Goal: Information Seeking & Learning: Learn about a topic

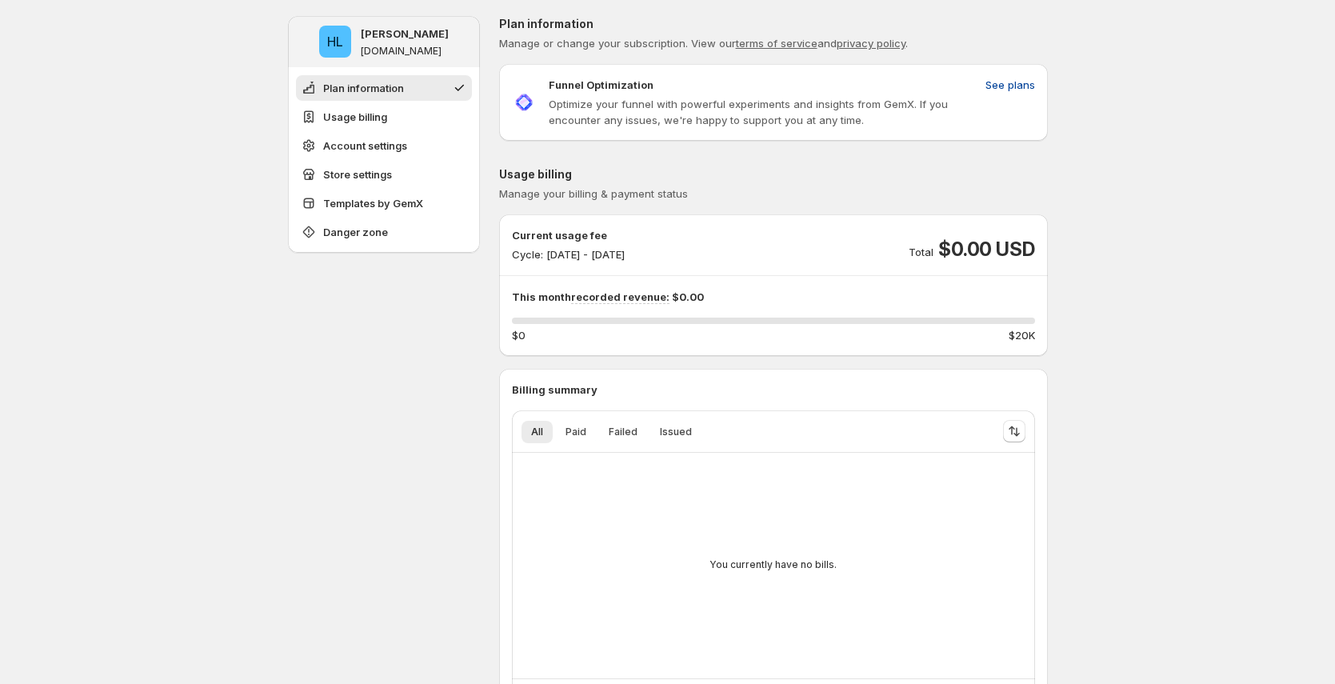
click at [999, 83] on span "See plans" at bounding box center [1011, 85] width 50 height 16
click at [1025, 89] on span "See plans" at bounding box center [1011, 85] width 50 height 16
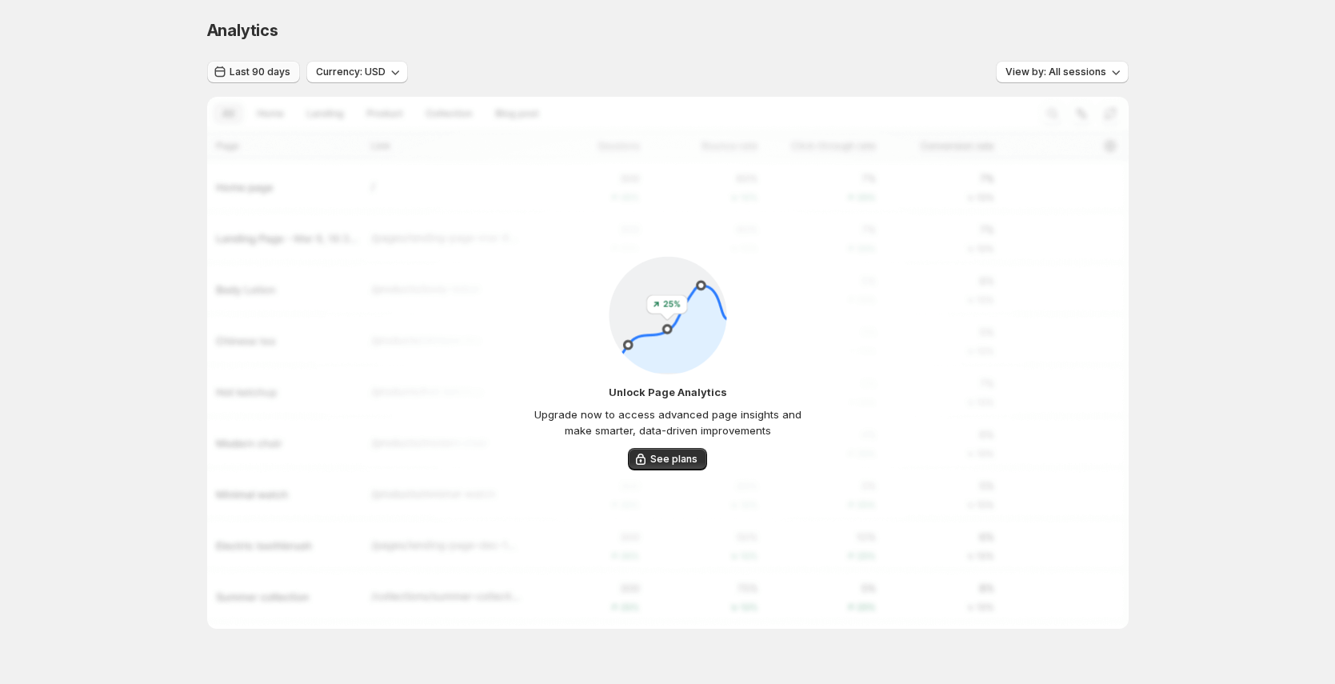
click at [273, 80] on button "Last 90 days" at bounding box center [253, 72] width 93 height 22
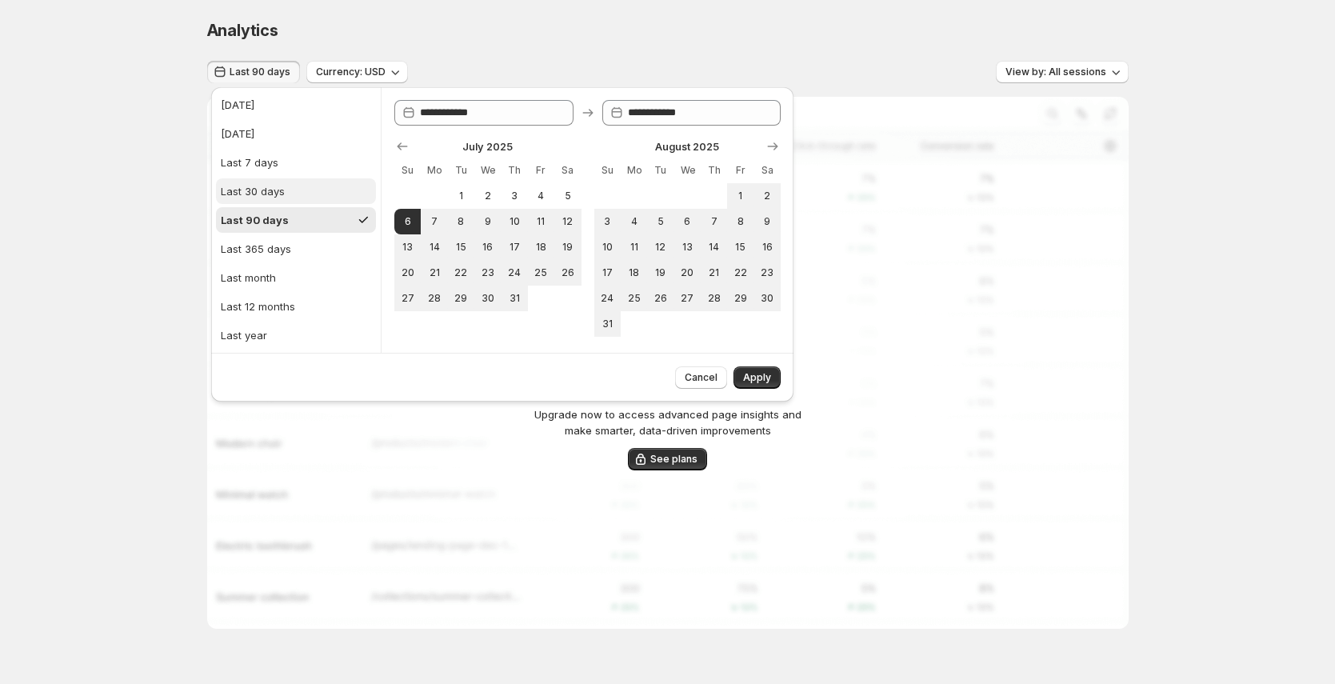
click at [281, 186] on div "Last 30 days" at bounding box center [253, 191] width 64 height 16
type input "**********"
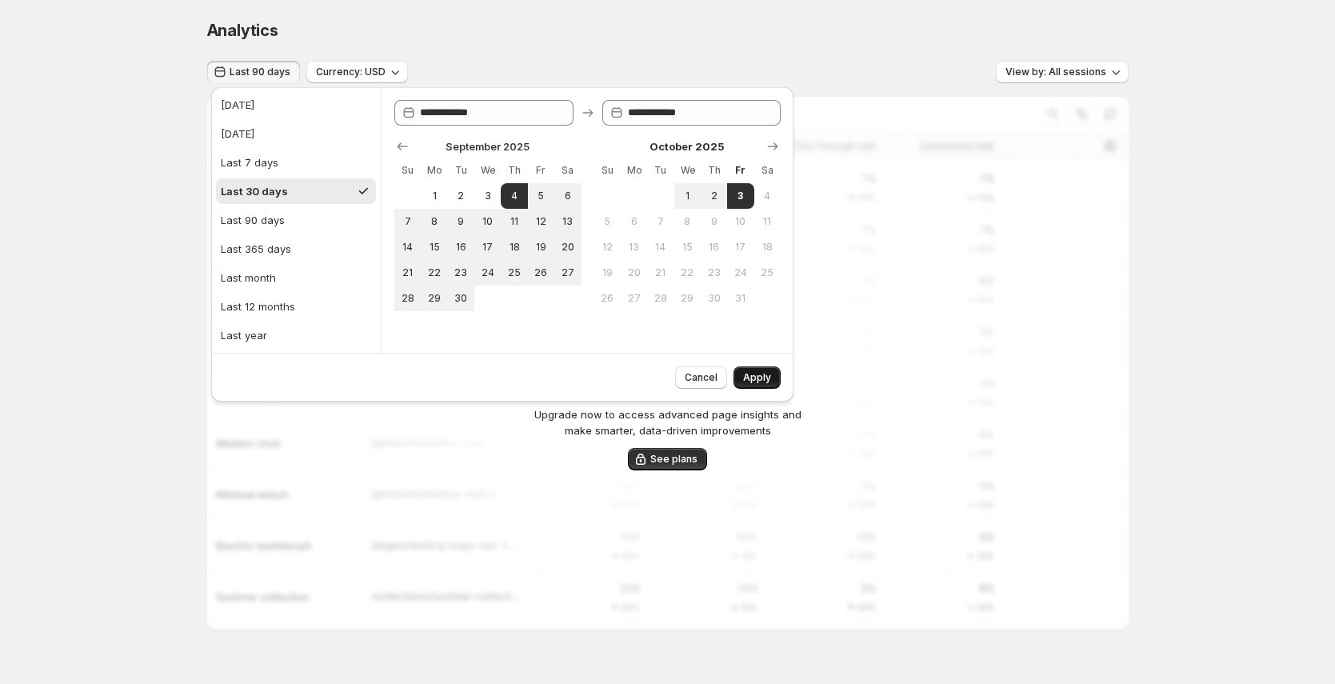
click at [762, 384] on button "Apply" at bounding box center [757, 377] width 47 height 22
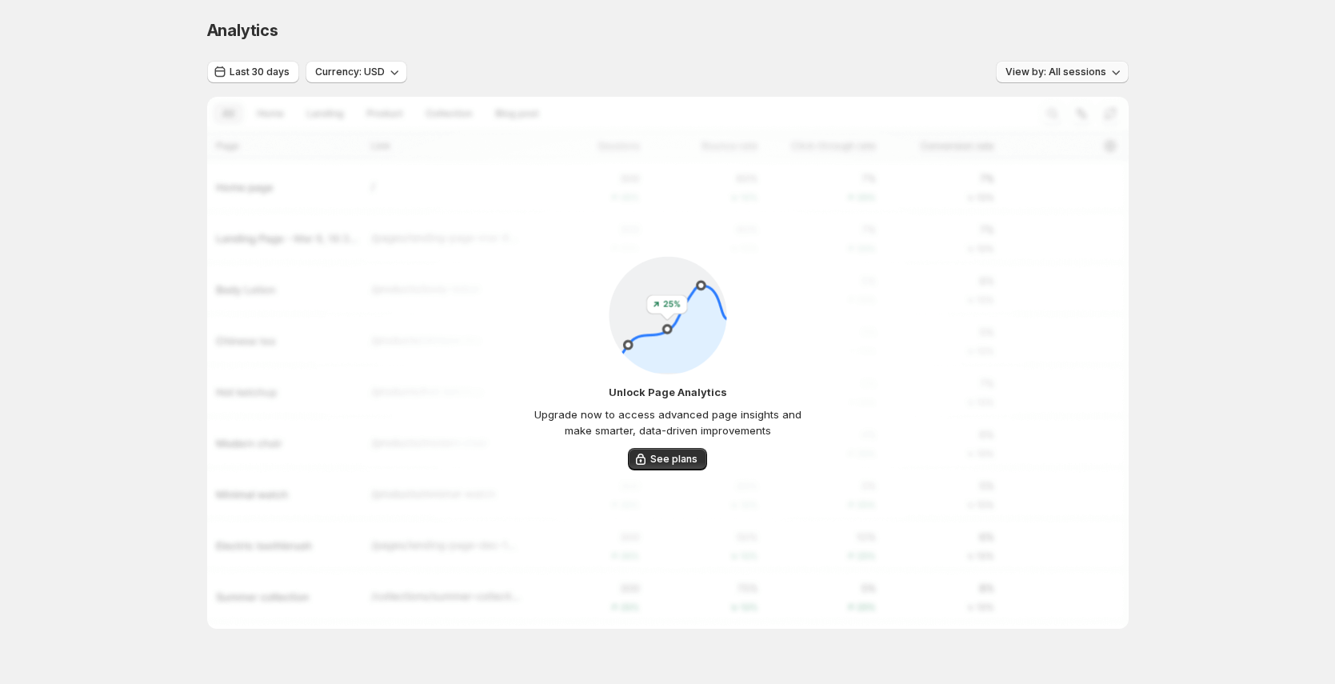
click at [1081, 78] on span "View by: All sessions" at bounding box center [1056, 72] width 101 height 13
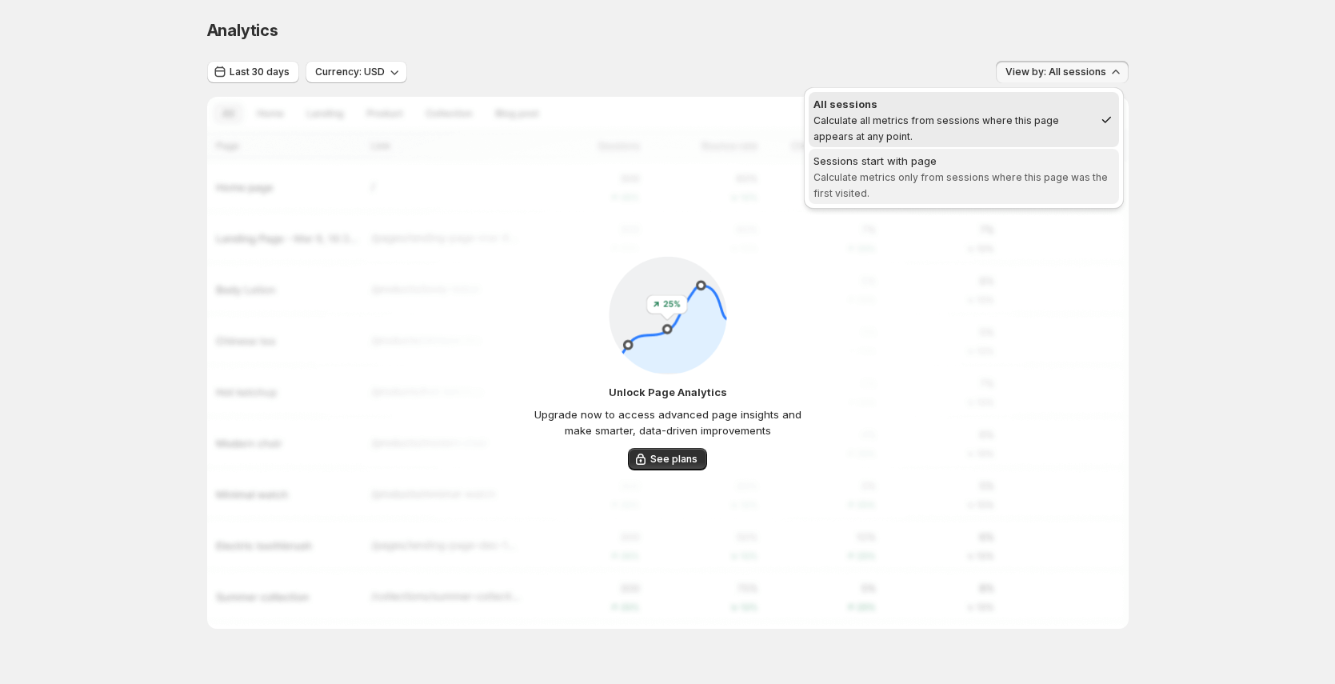
click at [929, 175] on span "Calculate metrics only from sessions where this page was the first visited." at bounding box center [961, 185] width 294 height 28
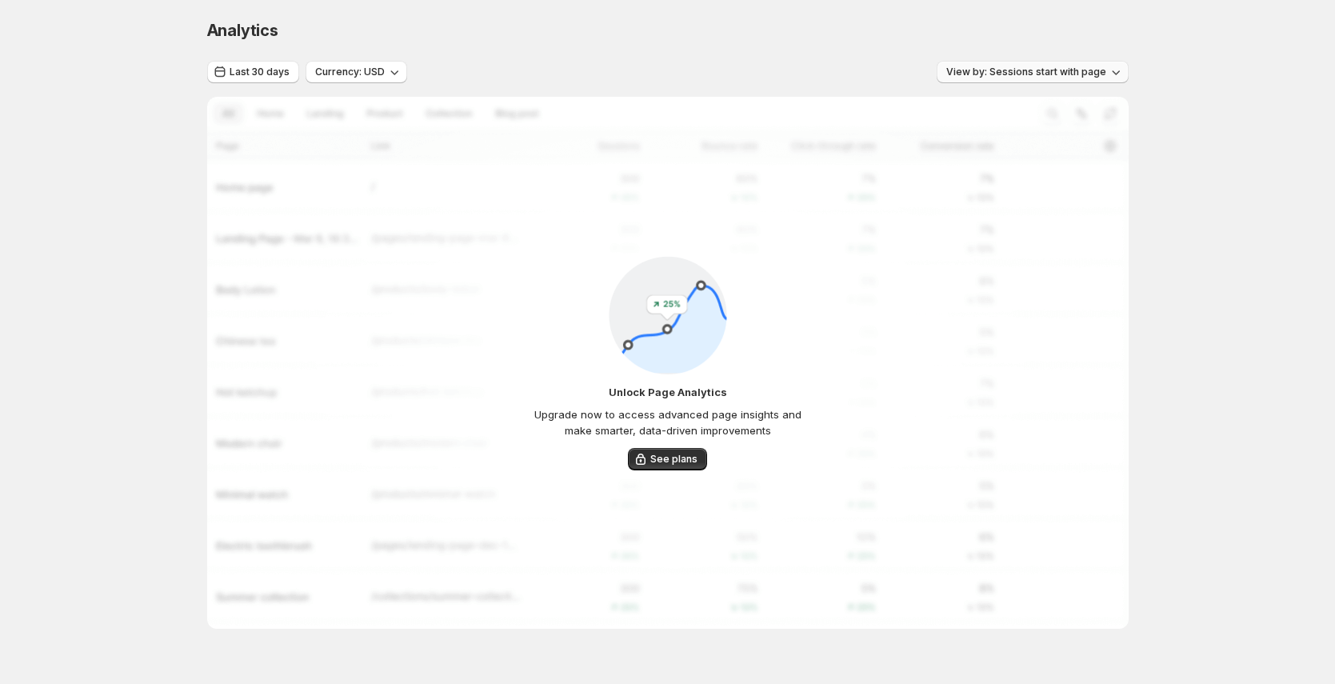
click at [1061, 65] on button "View by: Sessions start with page" at bounding box center [1033, 72] width 192 height 22
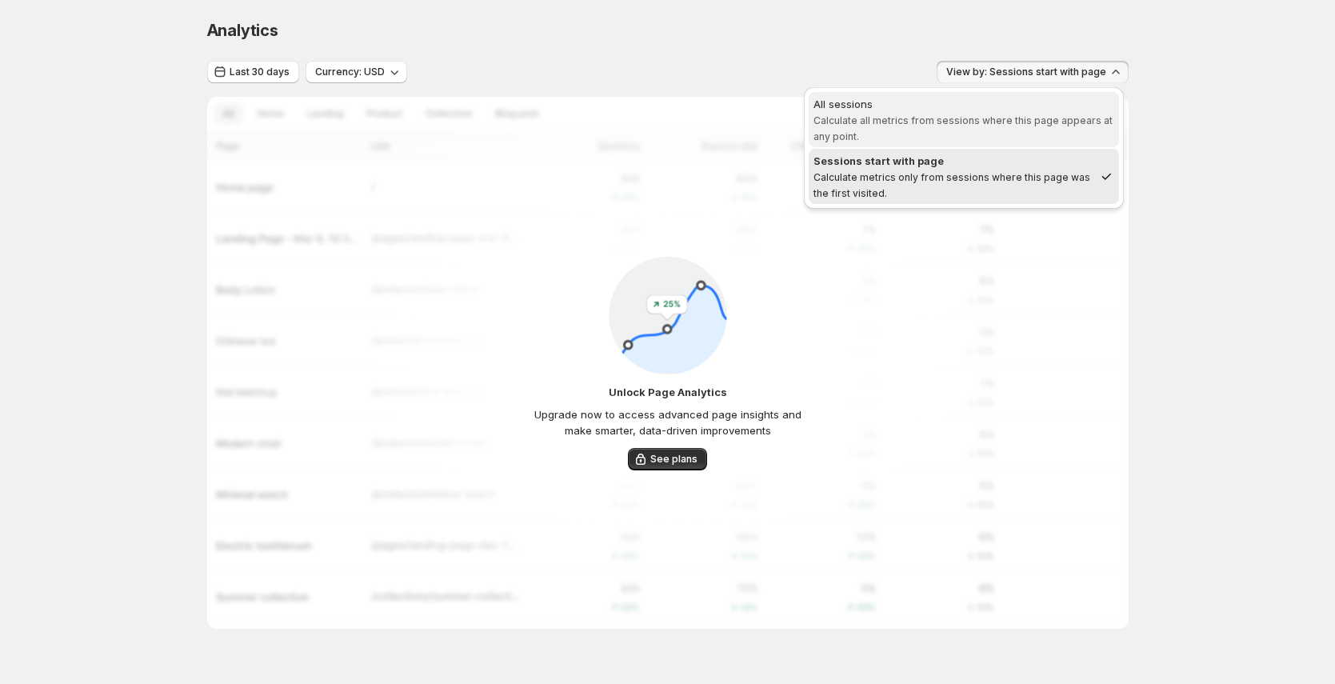
click at [973, 107] on div "All sessions" at bounding box center [964, 104] width 301 height 16
